Goal: Task Accomplishment & Management: Manage account settings

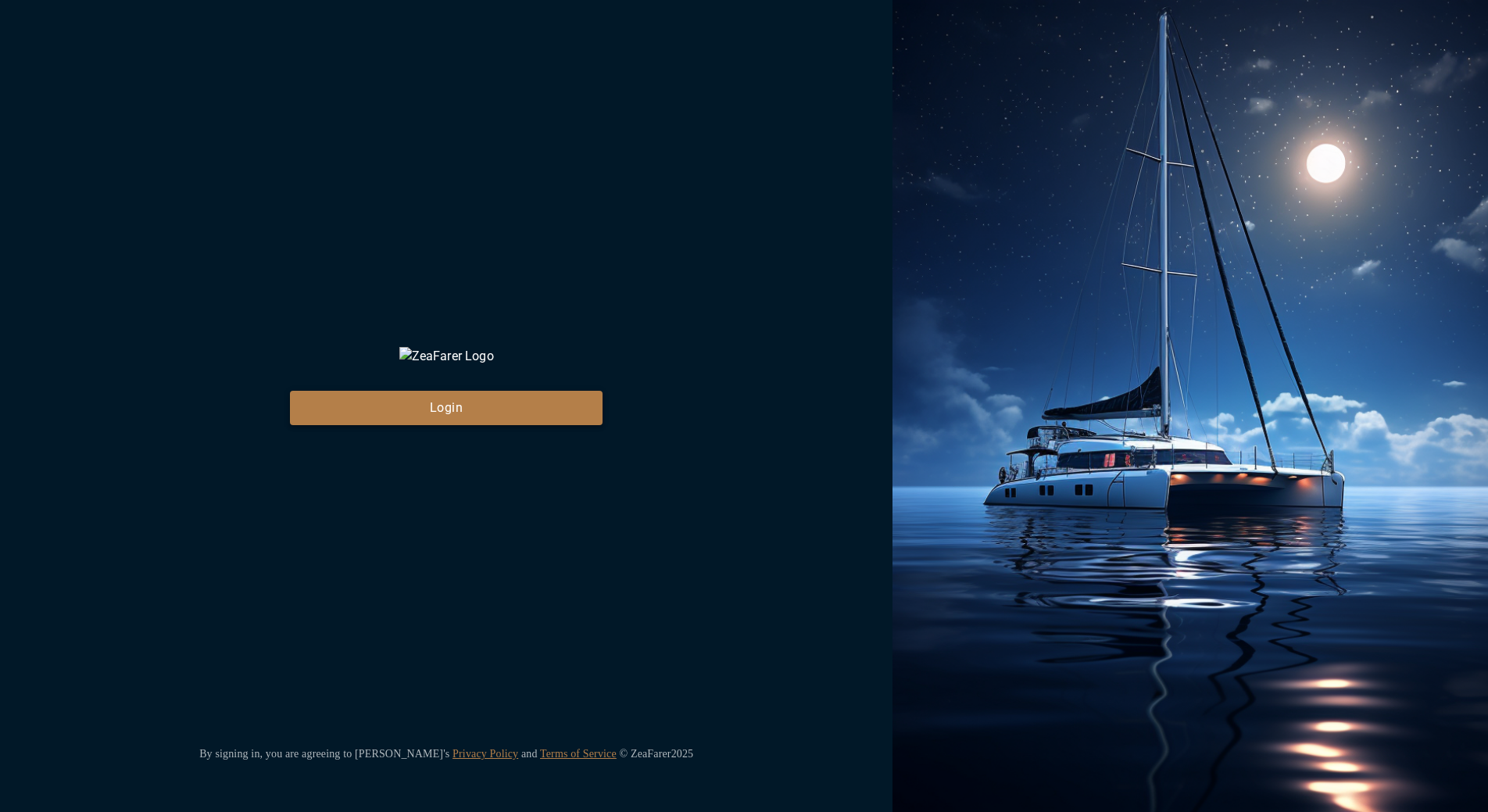
click at [471, 418] on button "Login" at bounding box center [446, 408] width 313 height 34
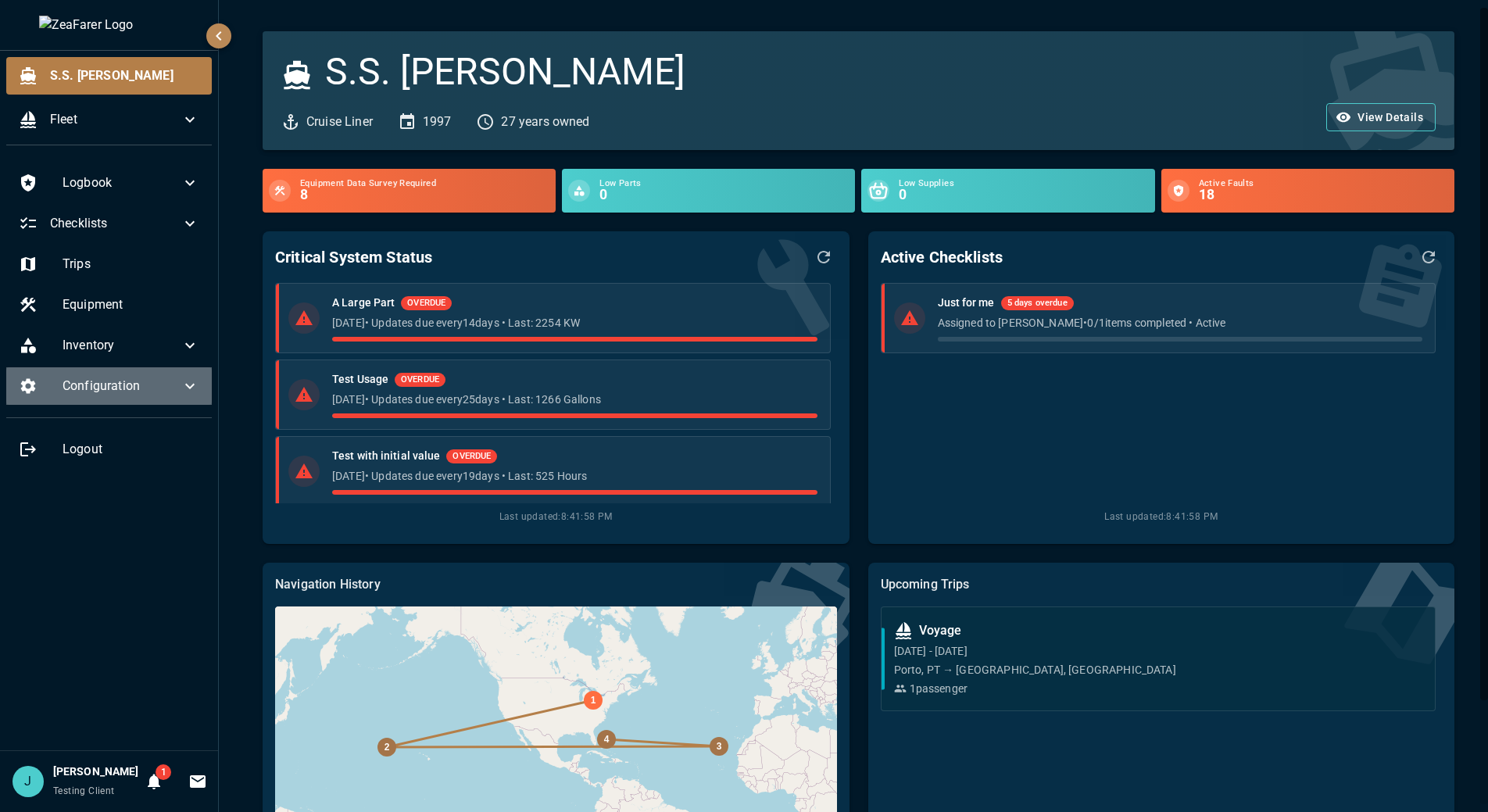
drag, startPoint x: 116, startPoint y: 378, endPoint x: 122, endPoint y: 388, distance: 11.7
click at [117, 381] on span "Configuration" at bounding box center [122, 386] width 118 height 19
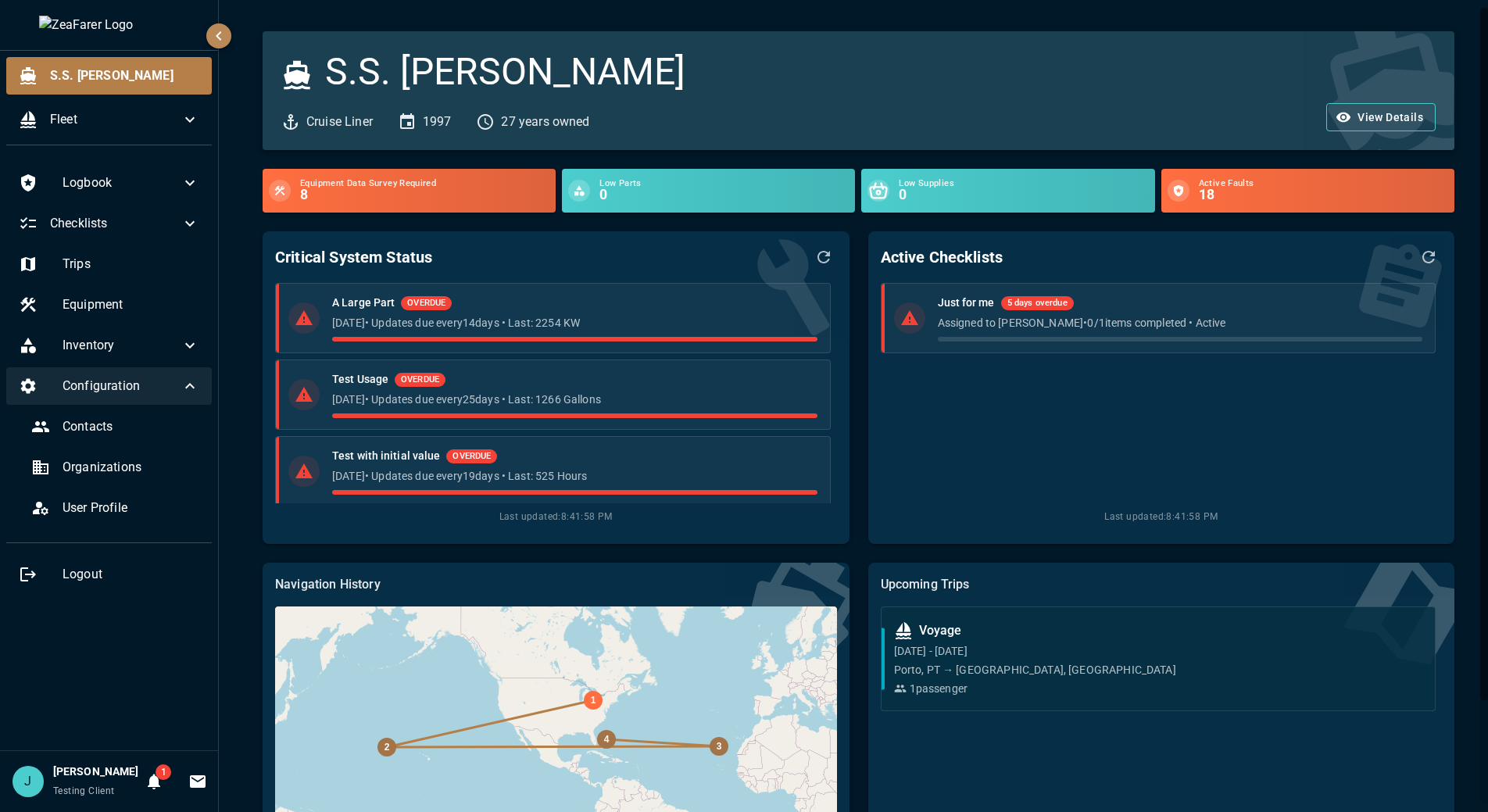
click at [126, 382] on span "Configuration" at bounding box center [122, 386] width 118 height 19
click at [126, 381] on span "Configuration" at bounding box center [122, 386] width 118 height 19
click at [128, 380] on span "Configuration" at bounding box center [122, 386] width 118 height 19
